Goal: Communication & Community: Answer question/provide support

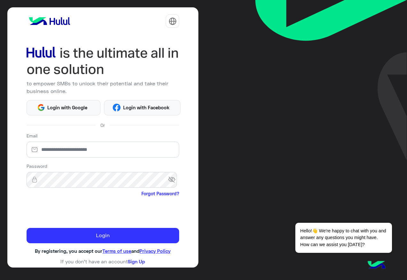
click at [60, 91] on p "to empower SMBs to unlock their potential and take their business online." at bounding box center [103, 87] width 153 height 15
click at [61, 110] on span "Login with Google" at bounding box center [67, 107] width 45 height 7
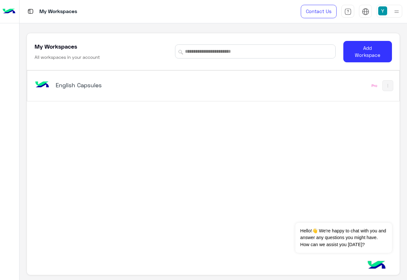
click at [68, 87] on h5 "English Capsules" at bounding box center [121, 85] width 130 height 8
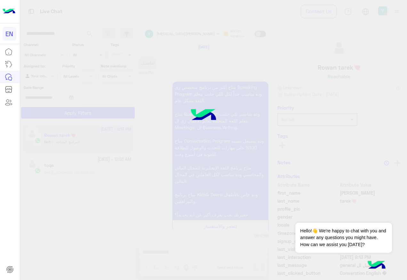
scroll to position [669, 0]
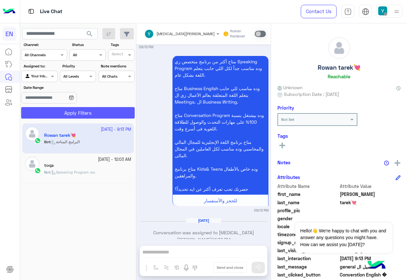
click at [76, 112] on button "Apply Filters" at bounding box center [78, 113] width 114 height 12
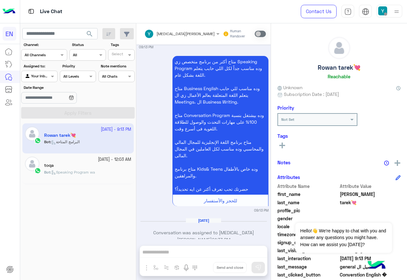
click at [43, 80] on div "Agent Filter Your Inbox" at bounding box center [39, 77] width 36 height 12
click at [44, 120] on div "Your Team" at bounding box center [39, 126] width 37 height 12
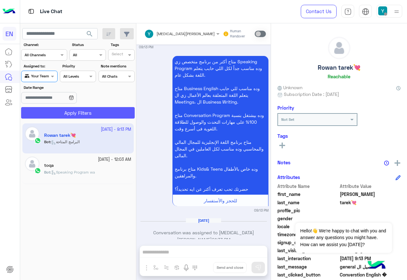
click at [46, 116] on button "Apply Filters" at bounding box center [78, 113] width 114 height 12
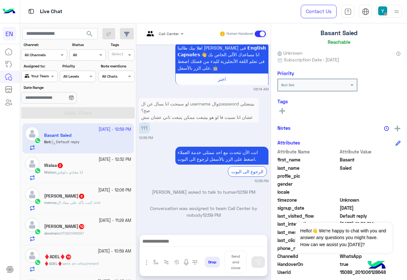
scroll to position [64, 0]
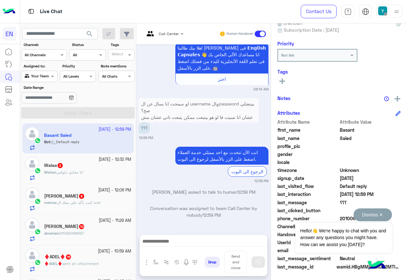
click at [381, 210] on button "Dismiss ✕" at bounding box center [373, 215] width 38 height 13
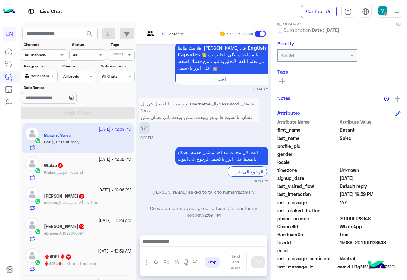
drag, startPoint x: 341, startPoint y: 217, endPoint x: 371, endPoint y: 219, distance: 30.2
click at [371, 219] on span "201006128648" at bounding box center [370, 218] width 61 height 7
copy span "01006128648"
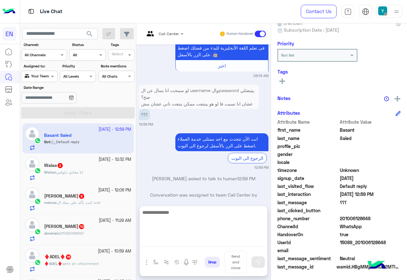
click at [175, 242] on textarea at bounding box center [203, 228] width 127 height 38
paste textarea "**********"
type textarea "**********"
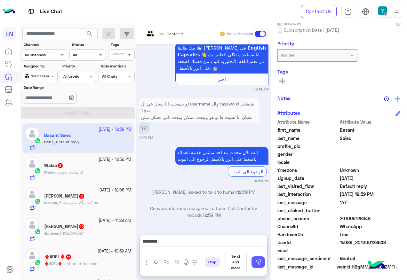
click at [260, 265] on img at bounding box center [258, 262] width 6 height 6
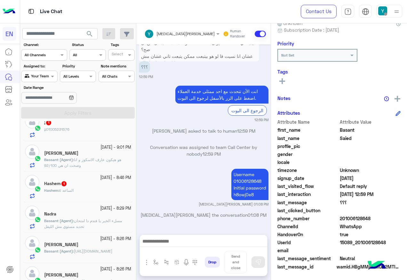
scroll to position [256, 0]
click at [101, 192] on div "Hashem : الساعه ٤" at bounding box center [87, 193] width 87 height 11
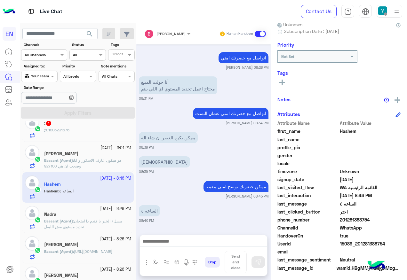
scroll to position [64, 0]
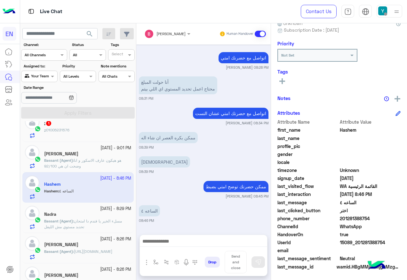
drag, startPoint x: 342, startPoint y: 217, endPoint x: 370, endPoint y: 219, distance: 27.6
click at [370, 219] on span "201281388754" at bounding box center [370, 218] width 61 height 7
copy span "01281388754"
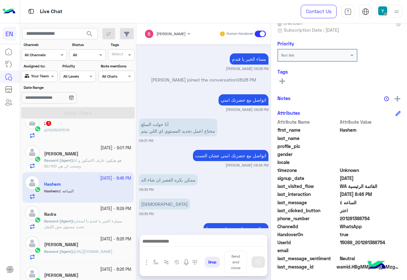
scroll to position [355, 0]
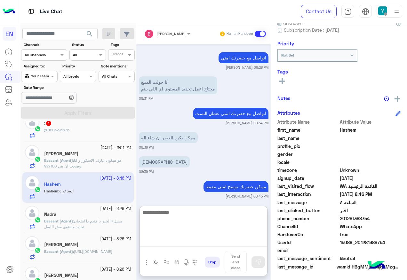
click at [169, 242] on textarea at bounding box center [203, 228] width 127 height 38
paste textarea "**********"
type textarea "**********"
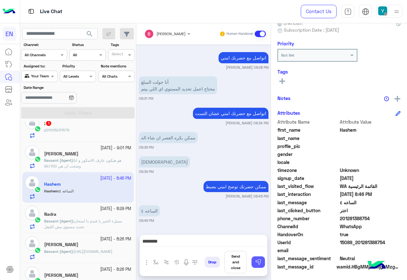
click at [254, 264] on button at bounding box center [258, 263] width 13 height 12
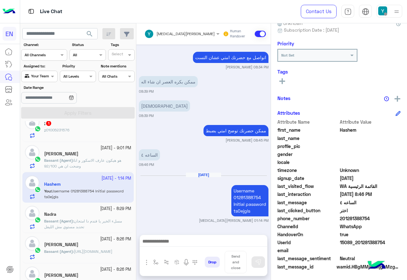
scroll to position [428, 0]
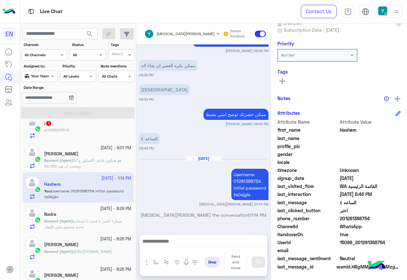
click at [172, 237] on div at bounding box center [203, 243] width 127 height 16
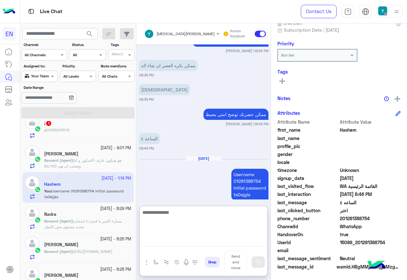
click at [173, 239] on textarea at bounding box center [203, 228] width 127 height 38
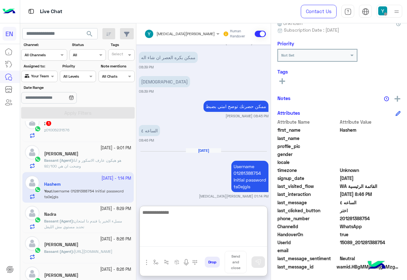
paste textarea "**********"
type textarea "**********"
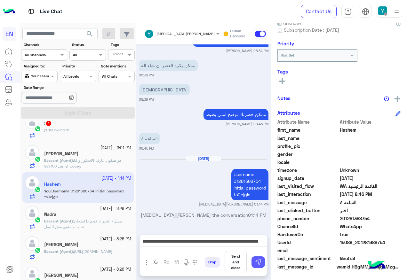
click at [257, 264] on img at bounding box center [258, 262] width 6 height 6
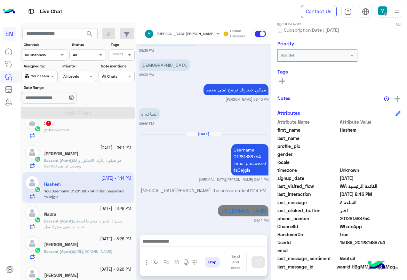
scroll to position [459, 0]
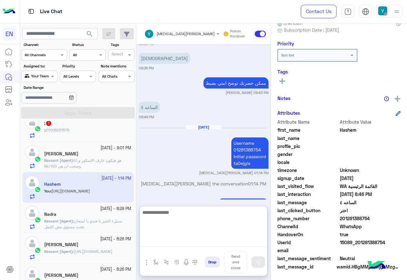
click at [228, 240] on textarea at bounding box center [203, 228] width 127 height 38
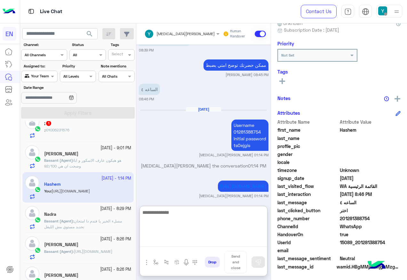
scroll to position [485, 0]
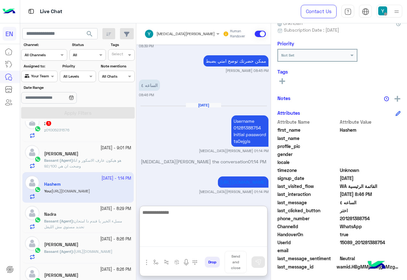
paste textarea "**********"
type textarea "**********"
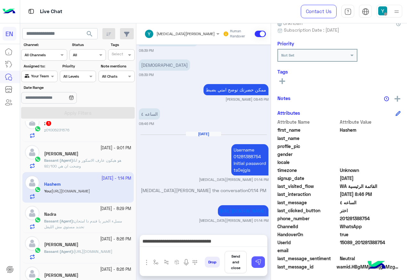
click at [253, 260] on button at bounding box center [258, 263] width 13 height 12
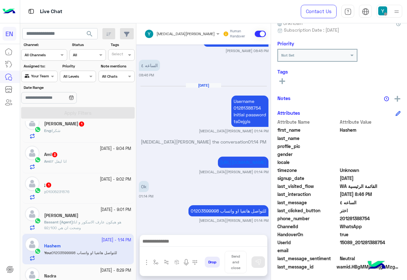
scroll to position [192, 0]
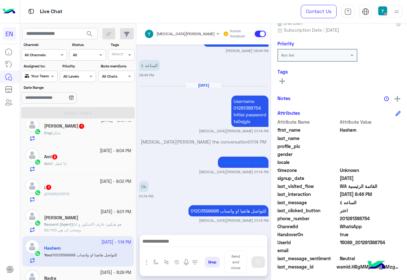
click at [79, 193] on div "; : 01005231576" at bounding box center [87, 196] width 87 height 11
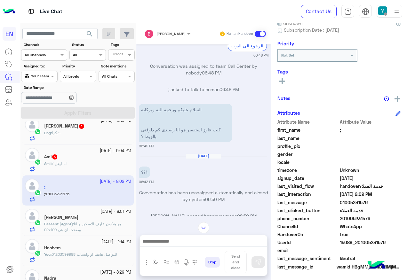
scroll to position [498, 0]
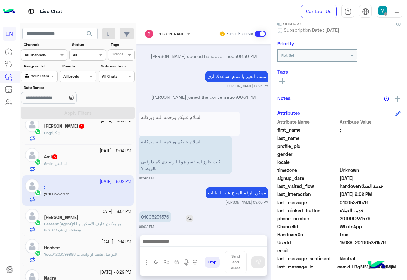
click at [149, 212] on p "01005231576" at bounding box center [155, 217] width 32 height 11
copy p "01005231576"
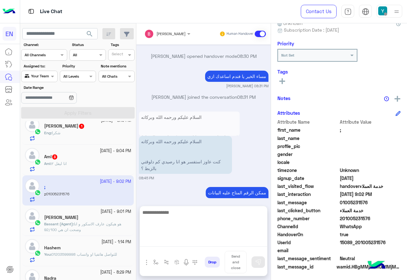
click at [201, 244] on textarea at bounding box center [203, 228] width 127 height 38
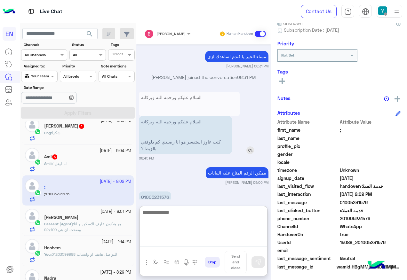
scroll to position [527, 0]
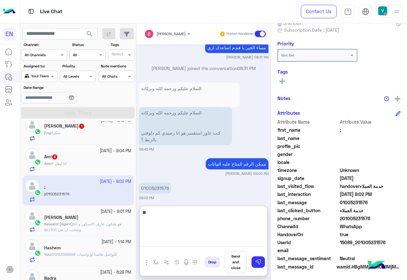
type textarea "*"
type textarea "**********"
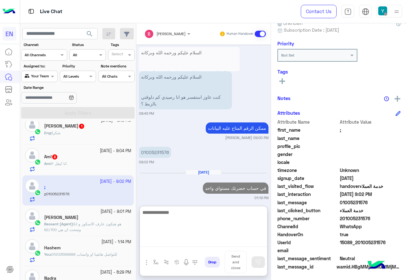
scroll to position [579, 0]
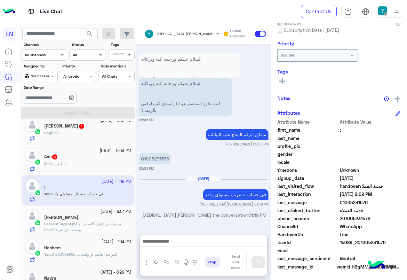
click at [69, 160] on div "Aml 3" at bounding box center [87, 157] width 87 height 7
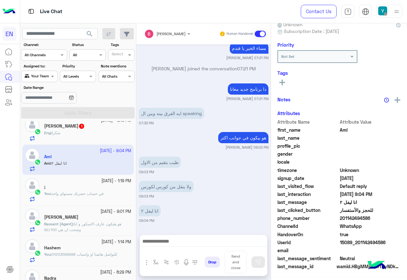
scroll to position [64, 0]
click at [349, 220] on span "201142494586" at bounding box center [370, 218] width 61 height 7
copy span "201142494586"
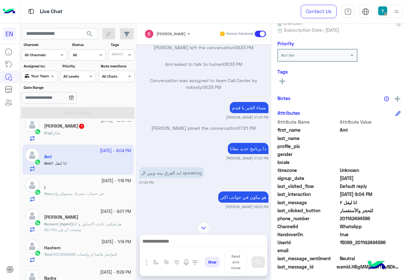
scroll to position [453, 0]
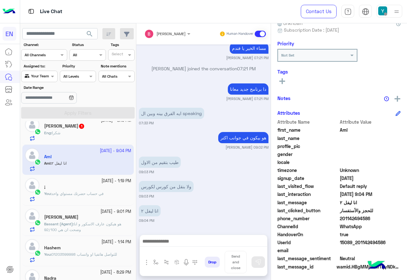
click at [218, 174] on small "09:03 PM" at bounding box center [204, 172] width 130 height 5
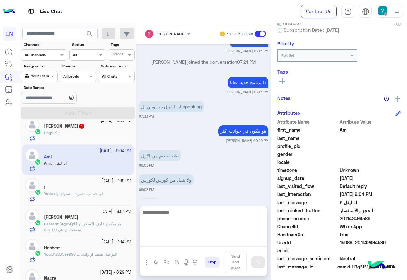
click at [236, 242] on textarea at bounding box center [203, 228] width 127 height 38
click at [210, 212] on textarea "**********" at bounding box center [203, 228] width 127 height 38
click at [183, 210] on textarea "**********" at bounding box center [203, 228] width 127 height 38
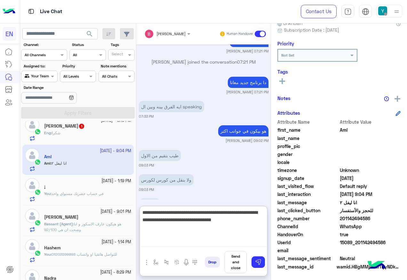
type textarea "**********"
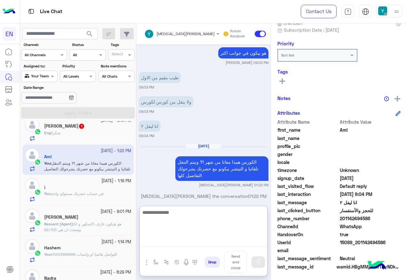
scroll to position [547, 0]
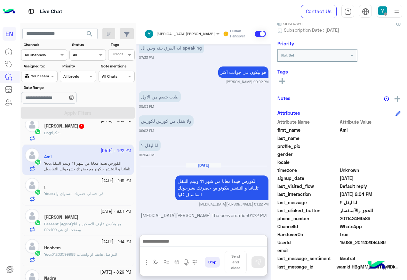
click at [101, 137] on div "Eng : شكرا" at bounding box center [87, 135] width 87 height 11
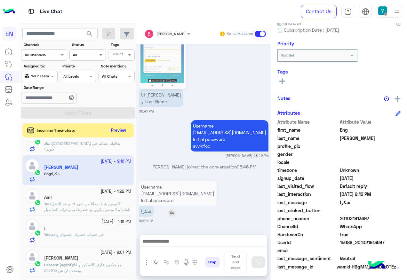
scroll to position [160, 0]
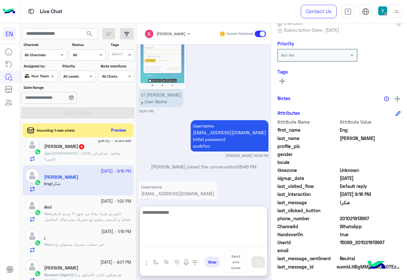
click at [173, 240] on textarea at bounding box center [203, 228] width 127 height 38
type textarea "*****"
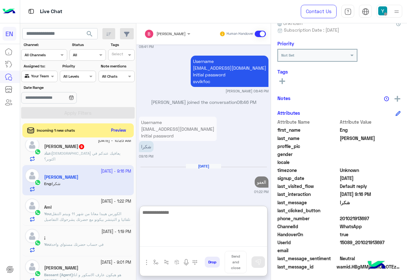
scroll to position [401, 0]
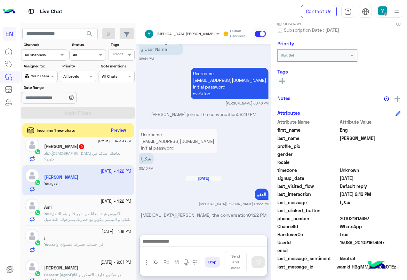
click at [84, 161] on div "عناد : الله يعافيك عندكم في اكتوبر؟" at bounding box center [87, 156] width 87 height 11
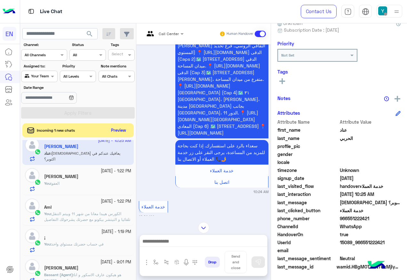
scroll to position [297, 0]
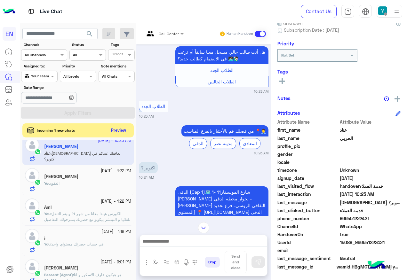
click at [174, 27] on div "Call Center Human Handover" at bounding box center [203, 33] width 134 height 21
click at [174, 33] on div at bounding box center [164, 33] width 46 height 6
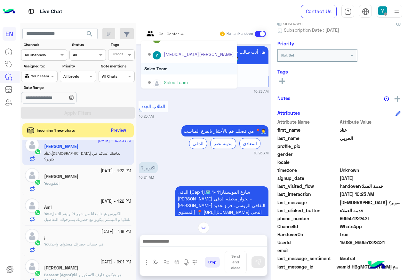
scroll to position [106, 0]
click at [189, 72] on div "Sales Team" at bounding box center [189, 66] width 96 height 12
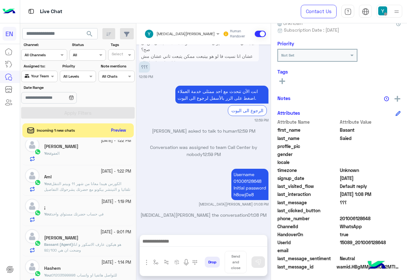
scroll to position [128, 0]
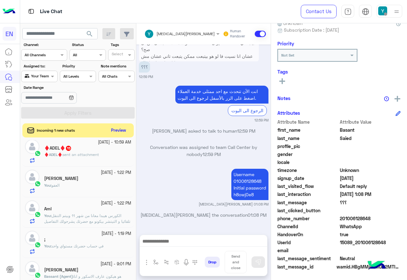
click at [92, 150] on div "♦️ADEL♦️ 15" at bounding box center [87, 149] width 87 height 7
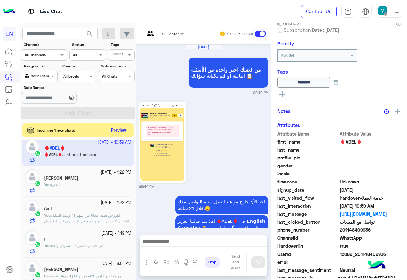
scroll to position [912, 0]
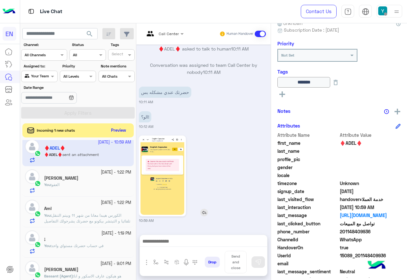
click at [172, 176] on img at bounding box center [162, 176] width 44 height 78
drag, startPoint x: 340, startPoint y: 230, endPoint x: 370, endPoint y: 230, distance: 29.4
click at [370, 230] on span "201148409936" at bounding box center [370, 231] width 61 height 7
copy span "01148409936"
click at [260, 35] on span at bounding box center [260, 34] width 11 height 6
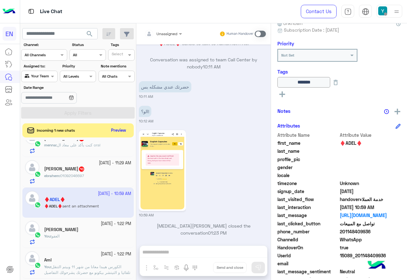
scroll to position [64, 0]
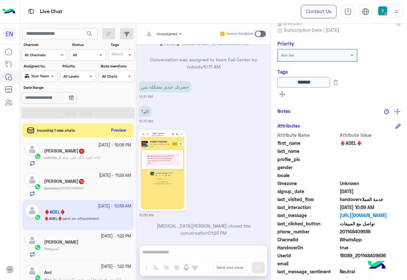
click at [107, 185] on div "[PERSON_NAME] 10" at bounding box center [87, 182] width 87 height 7
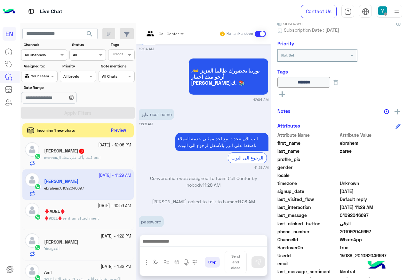
scroll to position [396, 0]
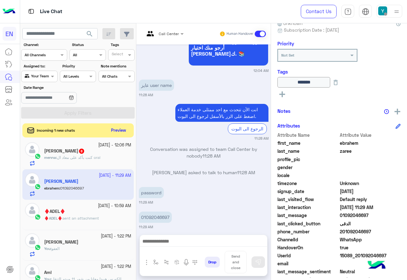
drag, startPoint x: 341, startPoint y: 231, endPoint x: 373, endPoint y: 231, distance: 32.6
click at [373, 231] on span "201092046697" at bounding box center [370, 231] width 61 height 7
copy span "01092046697"
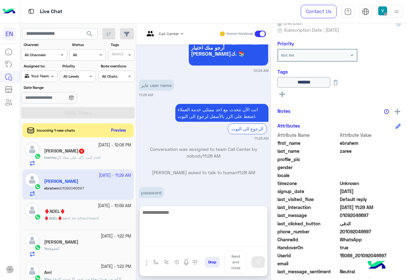
click at [175, 243] on textarea at bounding box center [203, 228] width 127 height 38
paste textarea "**********"
type textarea "**********"
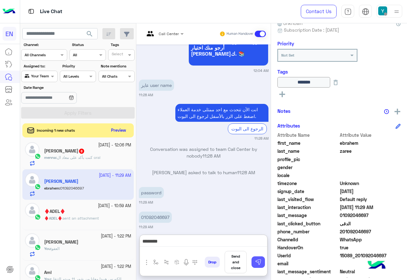
click at [256, 266] on img at bounding box center [258, 262] width 6 height 6
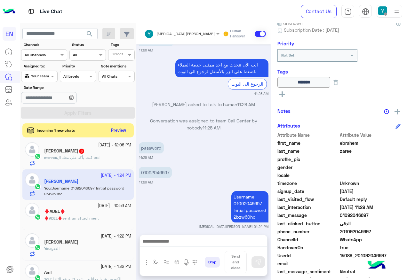
scroll to position [457, 0]
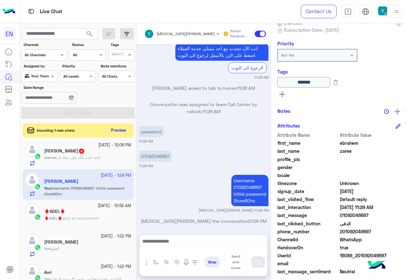
click at [81, 156] on span "كنت بأكد على معاد ال oral" at bounding box center [79, 157] width 44 height 5
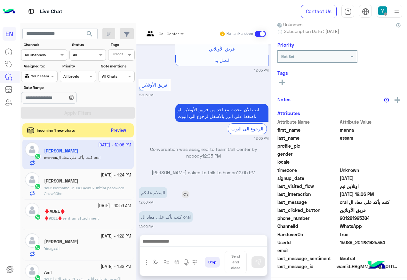
scroll to position [64, 0]
drag, startPoint x: 341, startPoint y: 218, endPoint x: 375, endPoint y: 220, distance: 34.3
click at [375, 220] on span "201281925384" at bounding box center [370, 218] width 61 height 7
copy span "01281925384"
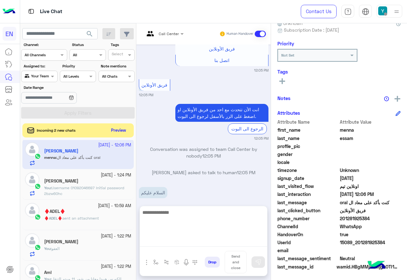
click at [242, 240] on textarea at bounding box center [203, 228] width 127 height 38
type textarea "**********"
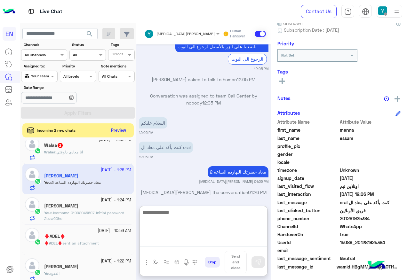
scroll to position [32, 0]
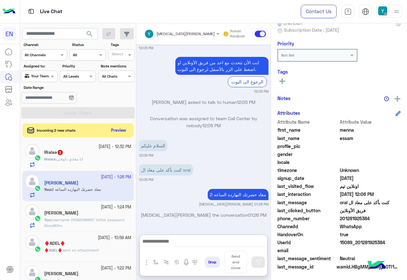
click at [116, 158] on div "Walaa : انا معادي دلوقتي" at bounding box center [87, 161] width 87 height 11
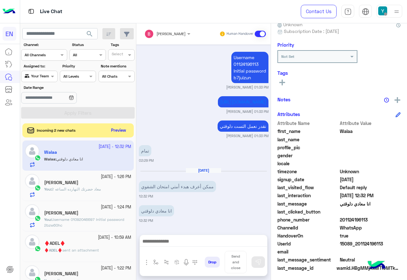
scroll to position [64, 0]
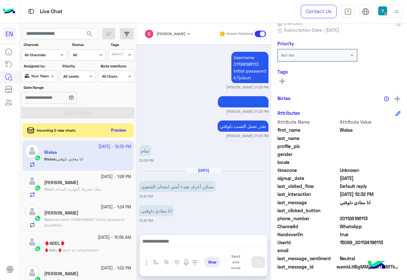
click at [345, 219] on span "201124196113" at bounding box center [370, 218] width 61 height 7
copy span "201124196113"
click at [261, 35] on span at bounding box center [260, 34] width 11 height 6
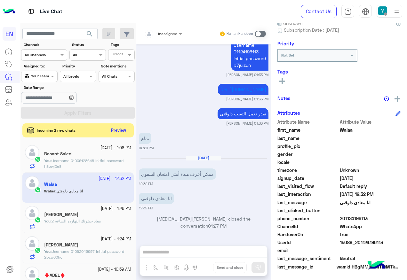
scroll to position [0, 0]
click at [111, 130] on button "Preview" at bounding box center [119, 130] width 20 height 9
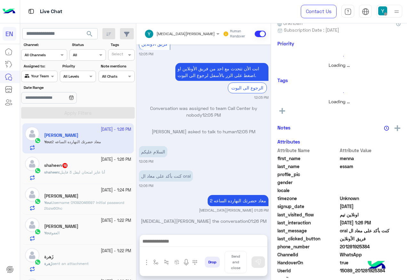
scroll to position [63, 0]
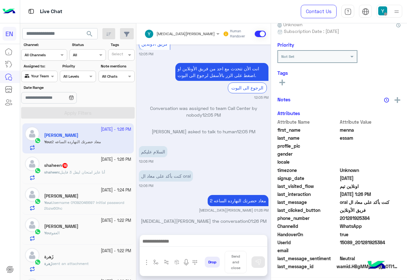
click at [102, 171] on span "أنا عايز امتحان ليفل 3 فاينل" at bounding box center [82, 172] width 45 height 5
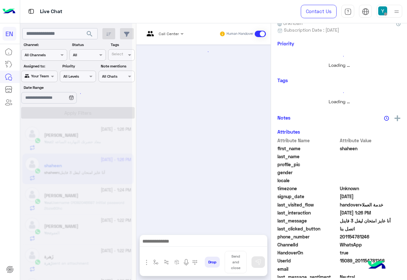
scroll to position [1008, 0]
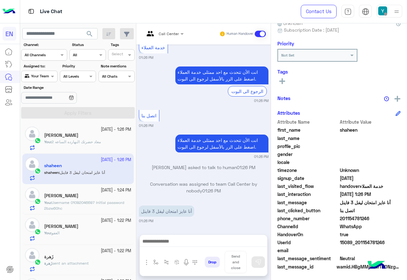
drag, startPoint x: 341, startPoint y: 219, endPoint x: 378, endPoint y: 220, distance: 36.5
click at [378, 220] on span "201154781246" at bounding box center [370, 218] width 61 height 7
copy span "01154781246"
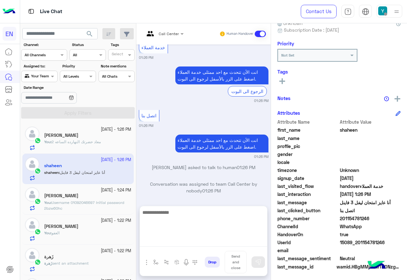
click at [179, 241] on textarea at bounding box center [203, 228] width 127 height 38
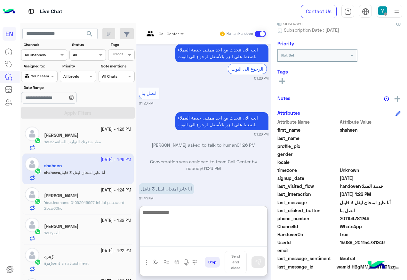
scroll to position [1037, 0]
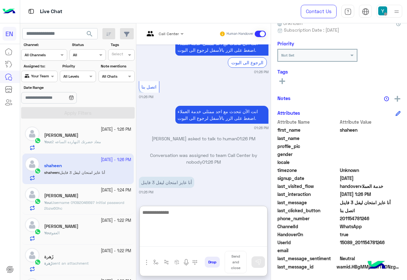
click at [201, 217] on textarea at bounding box center [203, 228] width 127 height 38
type textarea "**********"
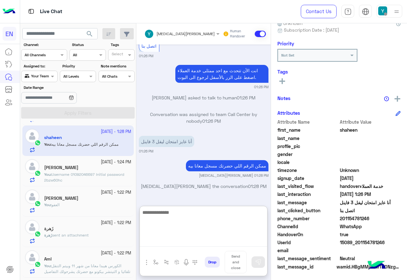
scroll to position [0, 0]
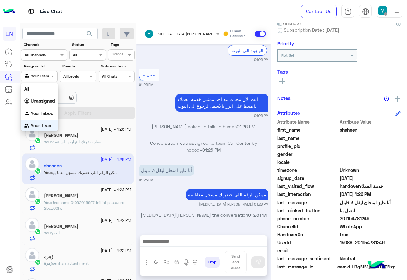
click at [44, 80] on div "Agent Filter Your Team" at bounding box center [39, 77] width 36 height 12
click at [44, 100] on b "Unassigned" at bounding box center [43, 100] width 24 height 5
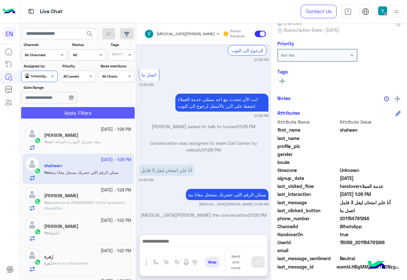
click at [56, 113] on button "Apply Filters" at bounding box center [78, 113] width 114 height 12
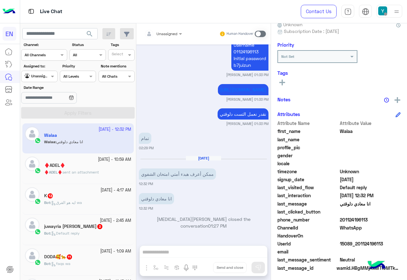
scroll to position [64, 0]
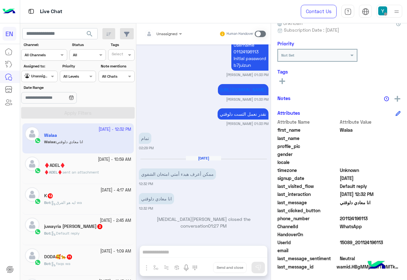
click at [104, 174] on div "♦️ADEL♦️ sent an attachment" at bounding box center [87, 175] width 87 height 11
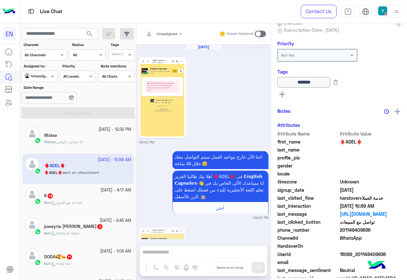
scroll to position [873, 0]
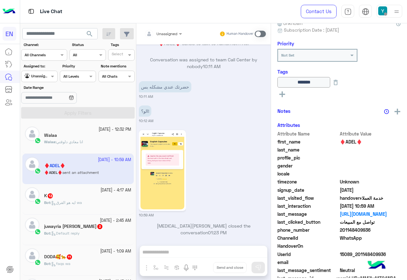
click at [92, 198] on div "K 13" at bounding box center [87, 196] width 87 height 7
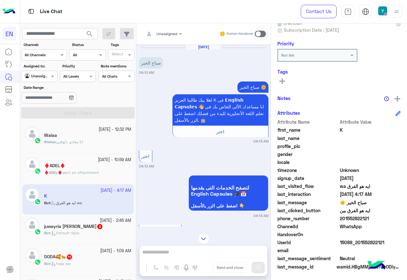
scroll to position [337, 0]
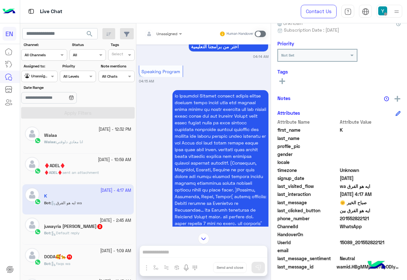
click at [164, 31] on input "text" at bounding box center [155, 33] width 22 height 6
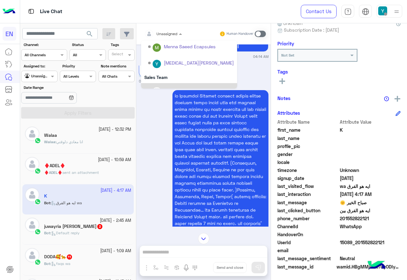
scroll to position [106, 0]
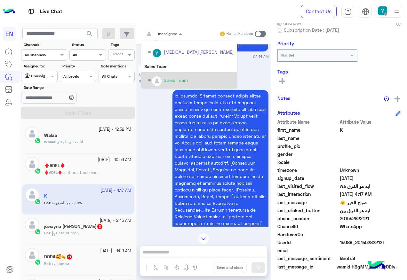
click at [171, 78] on div "Sales Team" at bounding box center [176, 80] width 24 height 7
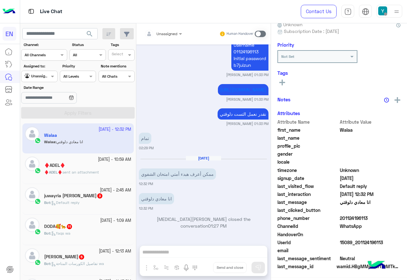
click at [104, 205] on div "Bot : Default reply" at bounding box center [87, 205] width 87 height 11
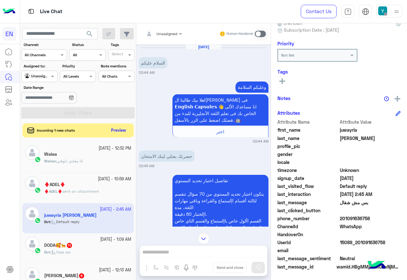
drag, startPoint x: 342, startPoint y: 218, endPoint x: 392, endPoint y: 221, distance: 50.3
click at [392, 221] on span "201091636758" at bounding box center [370, 218] width 61 height 7
copy span "01091636758"
click at [258, 36] on span at bounding box center [260, 34] width 11 height 6
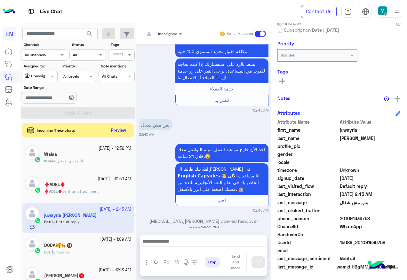
scroll to position [222, 0]
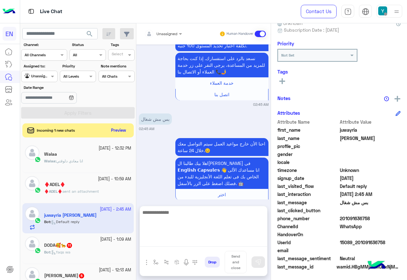
click at [209, 242] on textarea at bounding box center [203, 228] width 127 height 38
paste textarea "**********"
type textarea "**********"
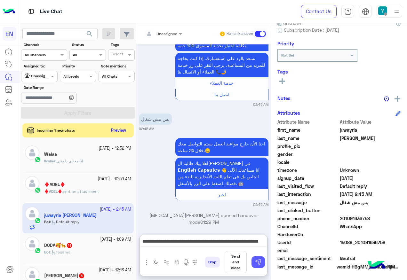
click at [263, 260] on button at bounding box center [258, 263] width 13 height 12
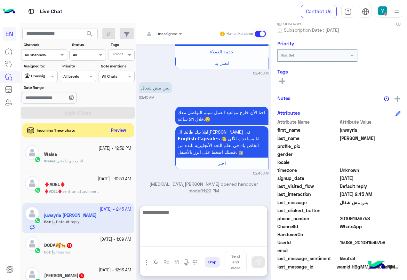
click at [236, 244] on textarea at bounding box center [203, 228] width 127 height 38
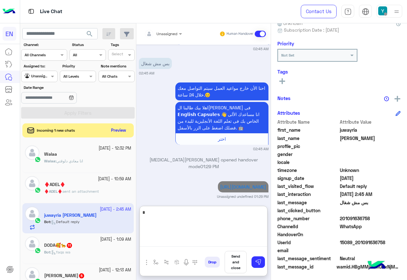
type textarea "**"
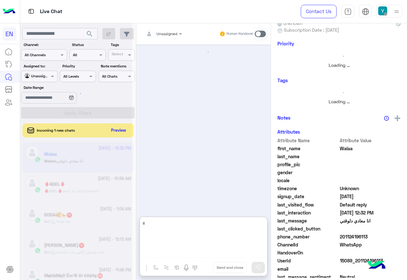
type textarea "*"
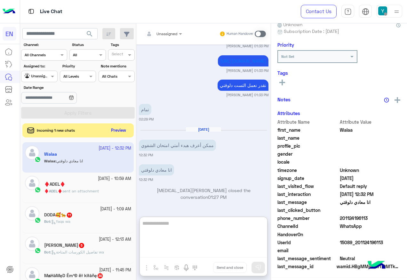
scroll to position [64, 0]
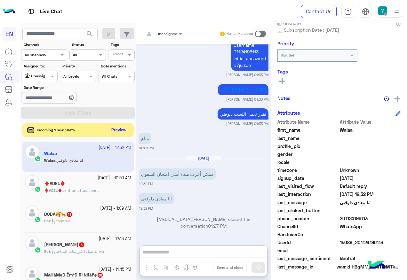
click at [113, 128] on button "Preview" at bounding box center [119, 130] width 20 height 9
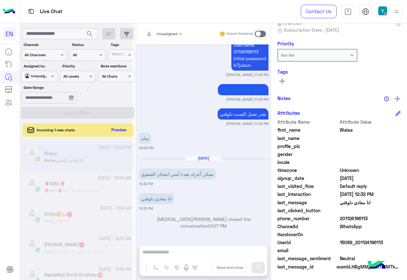
scroll to position [419, 0]
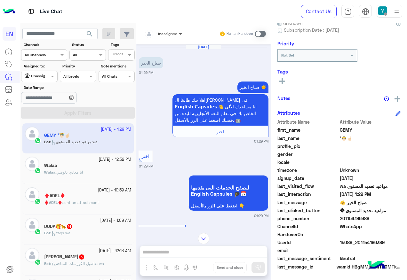
click at [181, 36] on span at bounding box center [181, 33] width 8 height 7
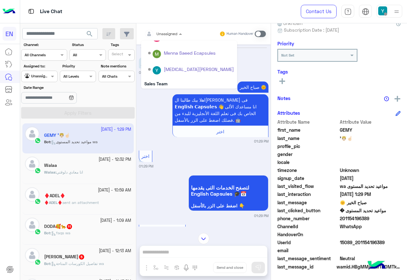
scroll to position [106, 0]
click at [180, 74] on div "Sales Team" at bounding box center [189, 80] width 96 height 16
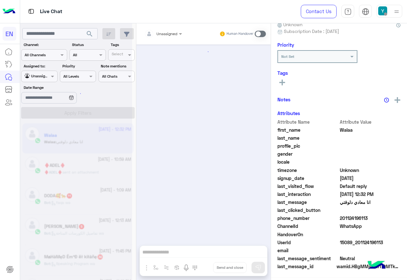
scroll to position [419, 0]
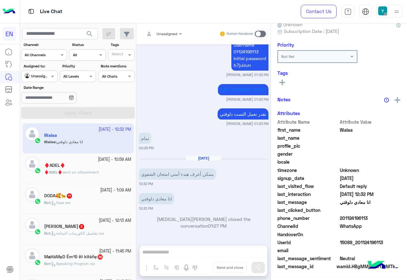
click at [79, 188] on div "[DATE] - 1:09 AM" at bounding box center [87, 191] width 87 height 6
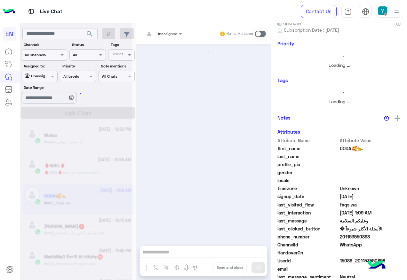
scroll to position [63, 0]
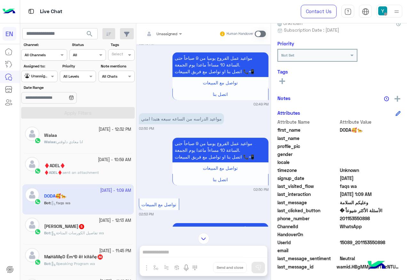
drag, startPoint x: 175, startPoint y: 33, endPoint x: 176, endPoint y: 38, distance: 5.4
click at [175, 33] on div at bounding box center [163, 33] width 44 height 6
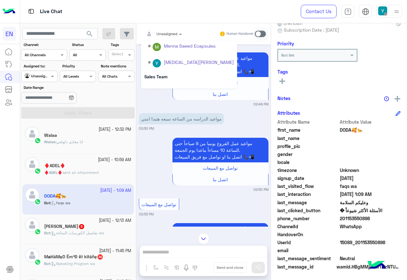
scroll to position [106, 0]
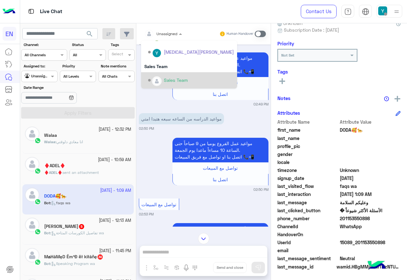
click at [186, 79] on div "Sales Team" at bounding box center [176, 80] width 24 height 7
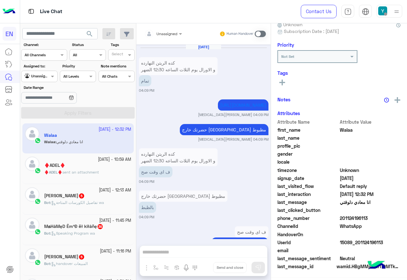
scroll to position [419, 0]
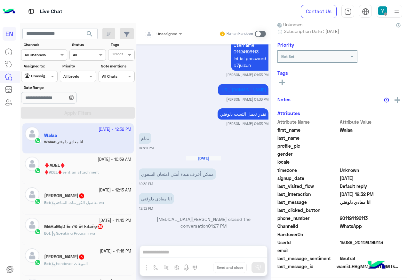
click at [102, 197] on div "[PERSON_NAME] 5" at bounding box center [87, 196] width 87 height 7
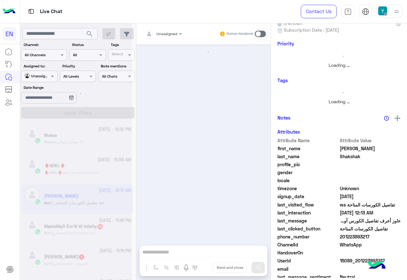
scroll to position [63, 0]
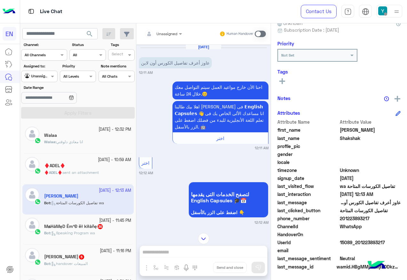
click at [172, 32] on div at bounding box center [163, 33] width 44 height 6
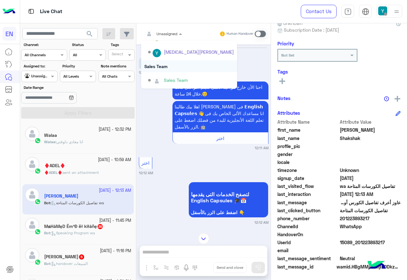
click at [168, 68] on div "Sales Team" at bounding box center [189, 66] width 96 height 12
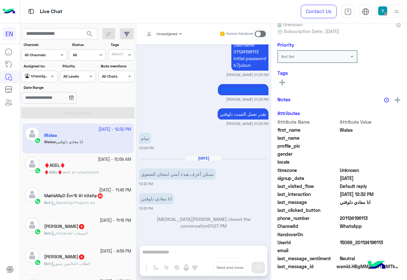
click at [105, 202] on div "Bot : Speaking Program wa" at bounding box center [87, 205] width 87 height 11
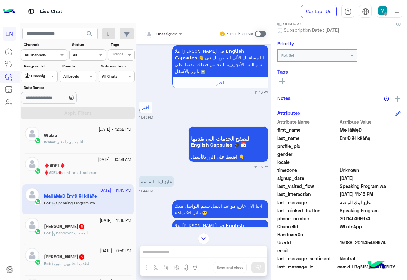
click at [175, 36] on div "Unassigned" at bounding box center [166, 34] width 21 height 6
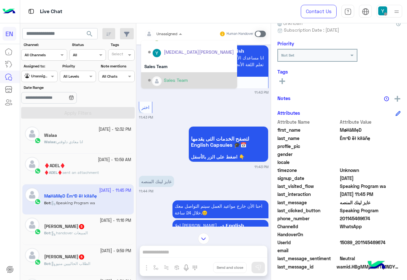
click at [180, 73] on div "Sales Team" at bounding box center [189, 80] width 96 height 16
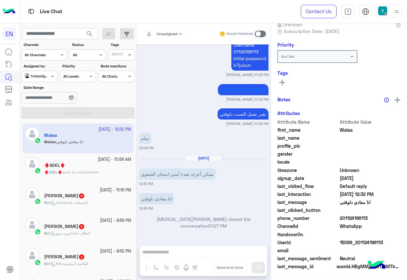
click at [105, 204] on div "Bot : handover المبيعات" at bounding box center [87, 205] width 87 height 11
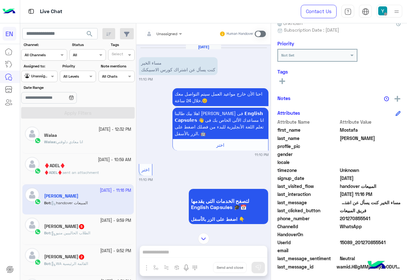
click at [170, 32] on div at bounding box center [163, 33] width 44 height 6
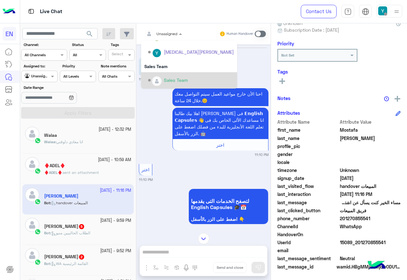
click at [177, 84] on div "Sales Team" at bounding box center [191, 80] width 86 height 11
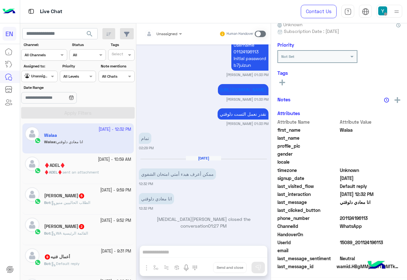
click at [80, 193] on div "[DATE] - 9:59 PM" at bounding box center [87, 191] width 87 height 6
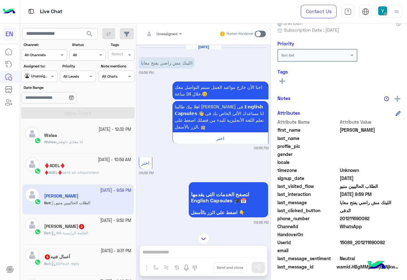
click at [161, 36] on span "Unassigned" at bounding box center [166, 33] width 21 height 5
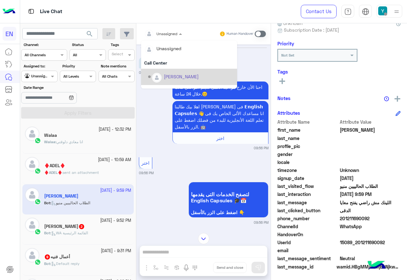
click at [341, 230] on span "WhatsApp" at bounding box center [370, 226] width 61 height 7
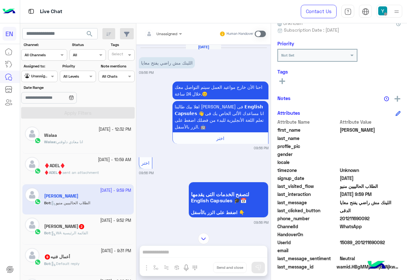
drag, startPoint x: 342, startPoint y: 218, endPoint x: 371, endPoint y: 217, distance: 28.8
click at [371, 217] on span "201211690092" at bounding box center [370, 218] width 61 height 7
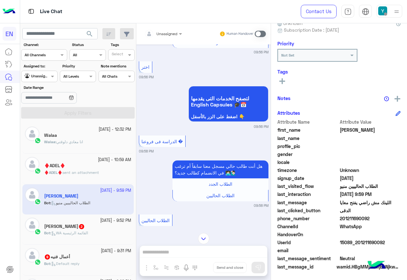
click at [260, 32] on span at bounding box center [260, 34] width 11 height 6
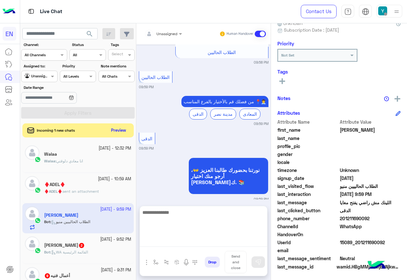
click at [184, 239] on textarea at bounding box center [203, 228] width 127 height 38
paste textarea "**********"
type textarea "**********"
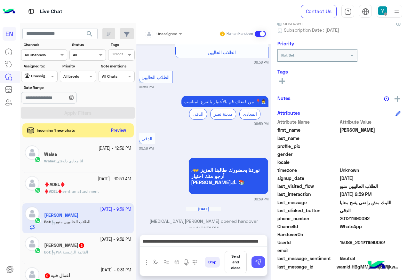
click at [260, 262] on img at bounding box center [258, 262] width 6 height 6
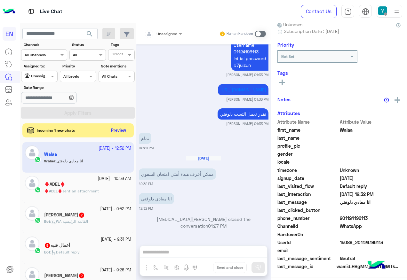
click at [88, 219] on p "Bot : WA القائمة الرئيسية" at bounding box center [66, 222] width 44 height 6
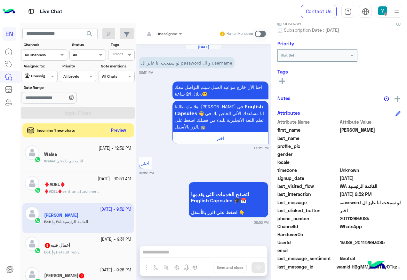
click at [348, 220] on span "201112993085" at bounding box center [370, 218] width 61 height 7
click at [260, 33] on span at bounding box center [260, 34] width 11 height 6
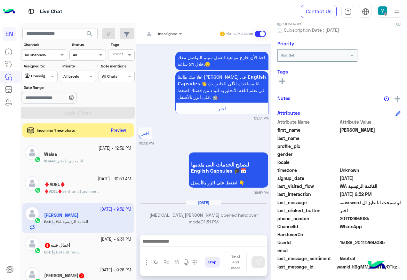
scroll to position [36, 0]
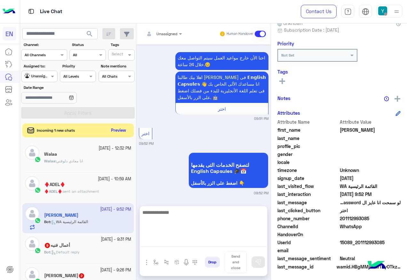
click at [195, 245] on textarea at bounding box center [203, 228] width 127 height 38
paste textarea "**********"
type textarea "**********"
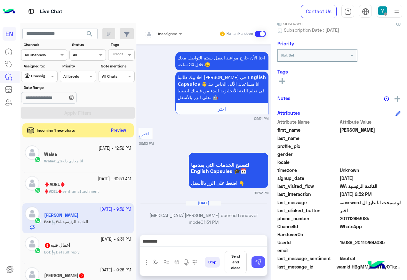
click at [261, 264] on img at bounding box center [258, 262] width 6 height 6
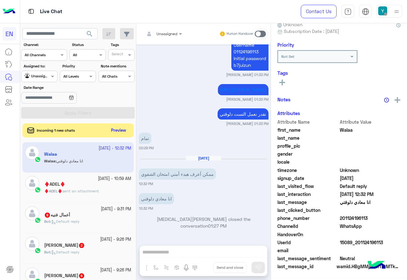
scroll to position [64, 0]
click at [78, 212] on div "أعمال فنيه 9" at bounding box center [87, 215] width 87 height 7
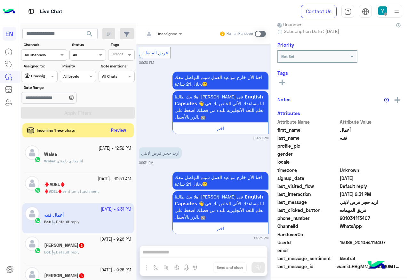
scroll to position [64, 0]
drag, startPoint x: 173, startPoint y: 32, endPoint x: 172, endPoint y: 38, distance: 6.1
click at [173, 32] on div at bounding box center [163, 33] width 44 height 6
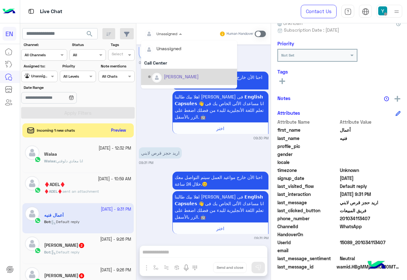
scroll to position [106, 0]
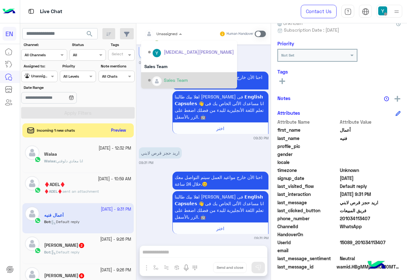
click at [181, 75] on div "Sales Team" at bounding box center [191, 80] width 86 height 11
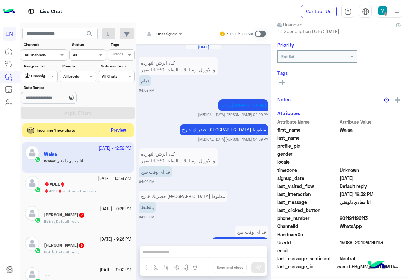
scroll to position [419, 0]
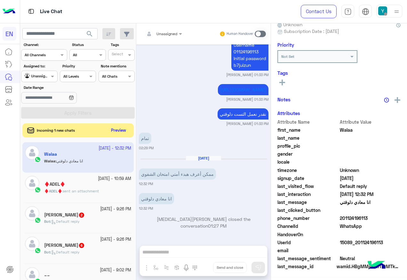
click at [102, 216] on div "[PERSON_NAME] 2" at bounding box center [87, 215] width 87 height 7
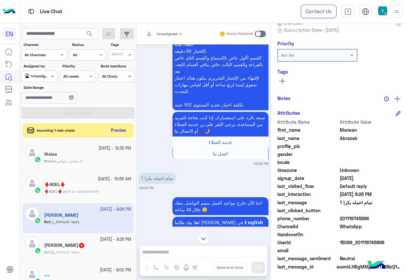
scroll to position [580, 0]
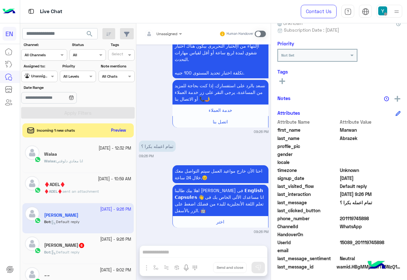
click at [348, 218] on span "201119745898" at bounding box center [370, 218] width 61 height 7
click at [78, 245] on div "[PERSON_NAME] 6" at bounding box center [87, 246] width 87 height 7
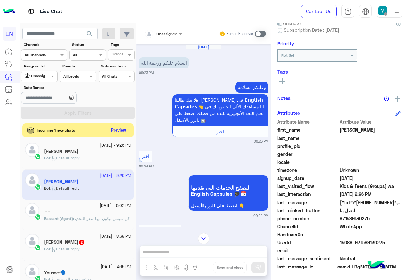
click at [172, 32] on div at bounding box center [163, 33] width 44 height 6
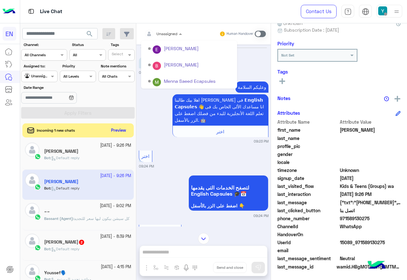
scroll to position [106, 0]
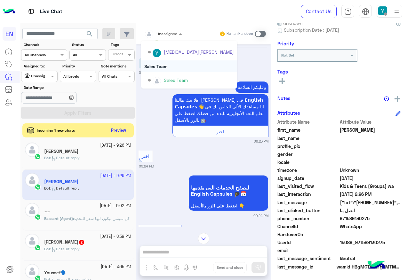
click at [174, 68] on div "Sales Team" at bounding box center [189, 66] width 96 height 12
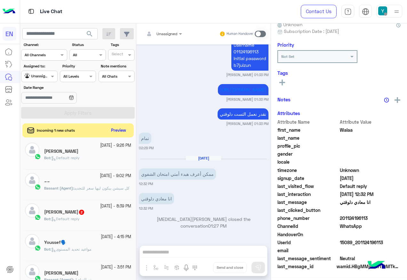
click at [98, 223] on div "Bot : Default reply" at bounding box center [87, 221] width 87 height 11
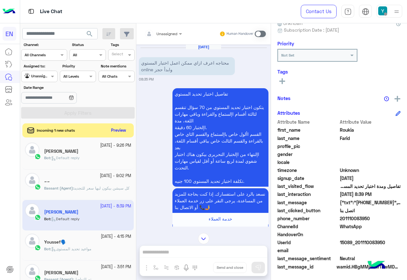
click at [346, 217] on span "201110083950" at bounding box center [370, 218] width 61 height 7
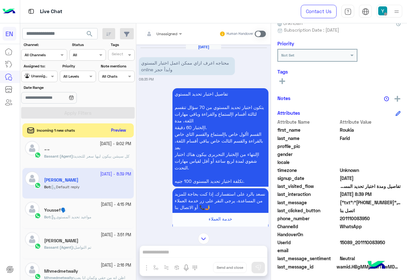
click at [108, 131] on div "Incoming 1 new chats Preview" at bounding box center [77, 131] width 111 height 14
click at [121, 131] on button "Preview" at bounding box center [119, 130] width 20 height 9
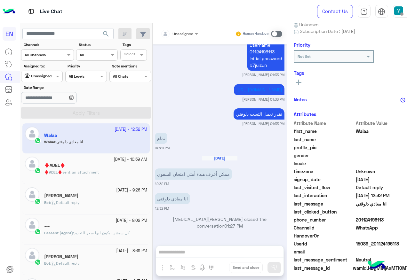
scroll to position [64, 0]
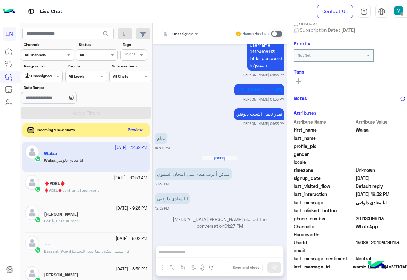
click at [132, 133] on button "Preview" at bounding box center [135, 130] width 20 height 9
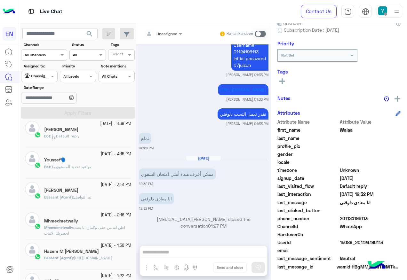
scroll to position [128, 0]
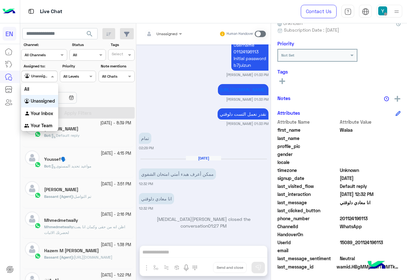
click at [29, 82] on div "Agent Filter Unassigned" at bounding box center [39, 77] width 36 height 12
click at [36, 95] on div "All" at bounding box center [39, 89] width 37 height 12
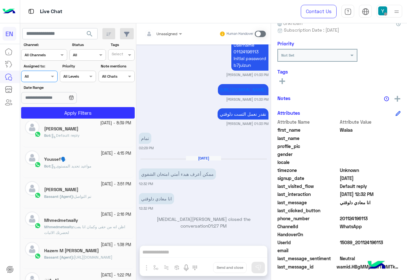
click at [58, 119] on app-inbox-users-filters "search Channel: Channel All Channels Status Channel All Tags Select Assigned to…" at bounding box center [78, 72] width 116 height 98
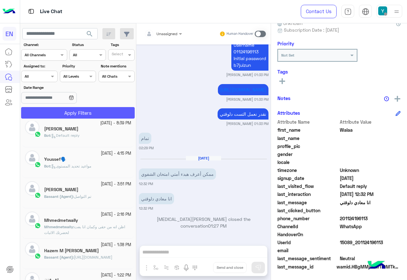
click at [58, 117] on button "Apply Filters" at bounding box center [78, 113] width 114 height 12
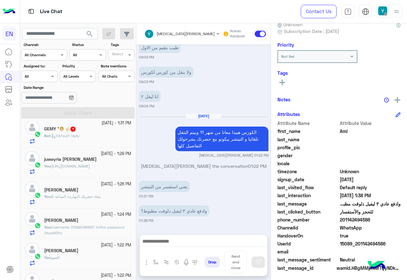
scroll to position [64, 0]
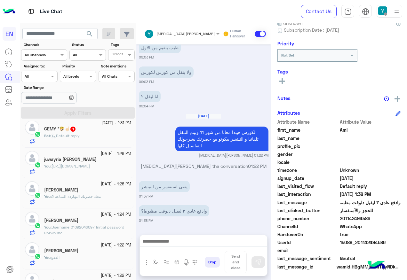
click at [348, 220] on span "201142494586" at bounding box center [370, 218] width 61 height 7
